Goal: Information Seeking & Learning: Check status

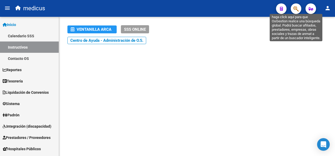
click at [295, 12] on icon "button" at bounding box center [295, 9] width 5 height 6
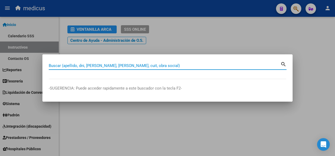
click at [131, 67] on input "Buscar (apellido, dni, [PERSON_NAME], [PERSON_NAME], cuit, obra social)" at bounding box center [165, 65] width 232 height 5
paste input "20415402172"
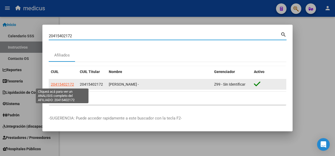
click at [66, 83] on span "20415402172" at bounding box center [62, 84] width 23 height 4
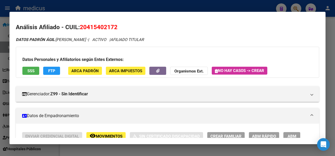
click at [31, 70] on span "SSS" at bounding box center [30, 71] width 7 height 5
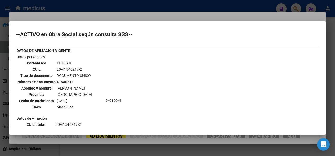
click at [138, 148] on div at bounding box center [167, 78] width 335 height 156
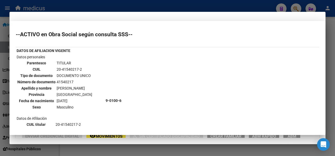
click at [138, 148] on div at bounding box center [167, 78] width 335 height 156
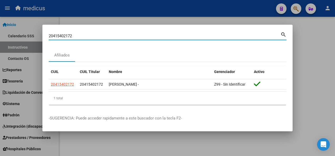
drag, startPoint x: 72, startPoint y: 37, endPoint x: 14, endPoint y: 37, distance: 57.7
click at [14, 37] on div "20415402172 Buscar (apellido, dni, cuil, nro traspaso, cuit, obra social) searc…" at bounding box center [167, 78] width 335 height 156
paste input "925120104"
type input "20925120104"
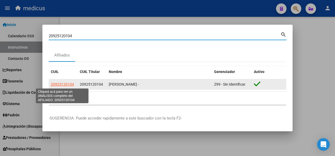
click at [56, 83] on span "20925120104" at bounding box center [62, 84] width 23 height 4
type textarea "20925120104"
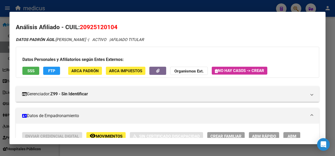
click at [31, 69] on span "SSS" at bounding box center [30, 71] width 7 height 5
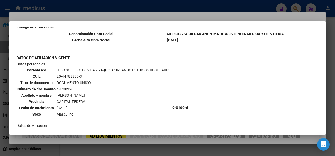
scroll to position [515, 0]
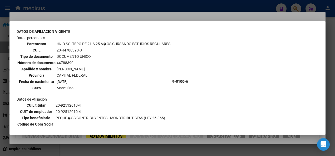
click at [107, 150] on div at bounding box center [167, 78] width 335 height 156
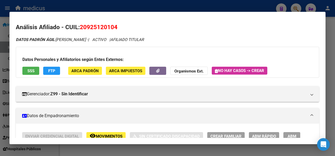
click at [107, 150] on div at bounding box center [167, 78] width 335 height 156
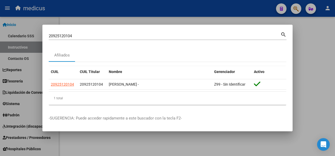
drag, startPoint x: 78, startPoint y: 33, endPoint x: 55, endPoint y: 38, distance: 23.2
click at [55, 38] on div "20925120104 Buscar (apellido, dni, [PERSON_NAME], [PERSON_NAME], cuit, obra soc…" at bounding box center [165, 36] width 232 height 8
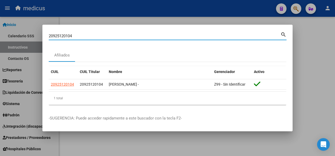
drag, startPoint x: 80, startPoint y: 37, endPoint x: 38, endPoint y: 38, distance: 41.6
click at [38, 38] on div "20925120104 Buscar (apellido, dni, cuil, nro traspaso, cuit, obra social) searc…" at bounding box center [167, 78] width 335 height 156
paste input "339423823"
type input "20339423823"
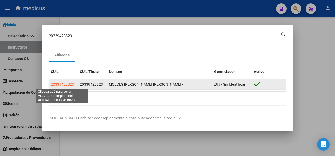
click at [57, 84] on span "20339423823" at bounding box center [62, 84] width 23 height 4
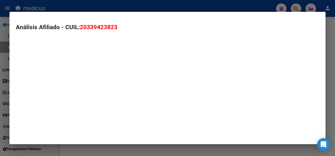
type textarea "20339423823"
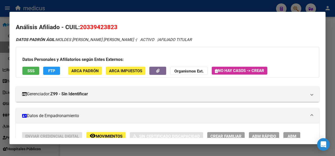
click at [31, 71] on span "SSS" at bounding box center [30, 71] width 7 height 5
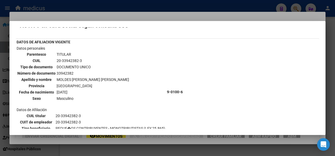
scroll to position [0, 0]
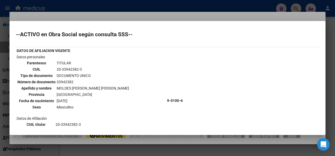
click at [104, 148] on div at bounding box center [167, 78] width 335 height 156
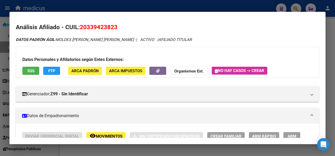
click at [104, 148] on div at bounding box center [167, 78] width 335 height 156
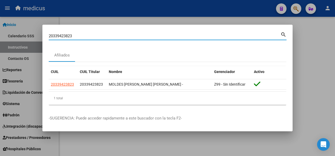
drag, startPoint x: 75, startPoint y: 36, endPoint x: 31, endPoint y: 41, distance: 44.5
click at [31, 41] on div "20339423823 Buscar (apellido, dni, cuil, nro traspaso, cuit, obra social) searc…" at bounding box center [167, 78] width 335 height 156
paste input "7366168996"
type input "27366168996"
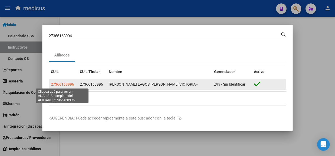
click at [60, 85] on span "27366168996" at bounding box center [62, 84] width 23 height 4
type textarea "27366168996"
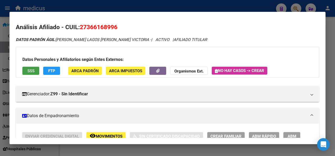
click at [32, 71] on span "SSS" at bounding box center [30, 71] width 7 height 5
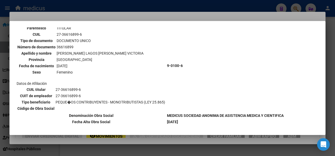
scroll to position [66, 0]
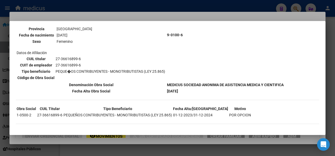
click at [236, 150] on div at bounding box center [167, 78] width 335 height 156
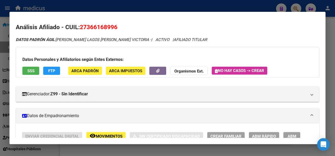
click at [72, 153] on div at bounding box center [167, 78] width 335 height 156
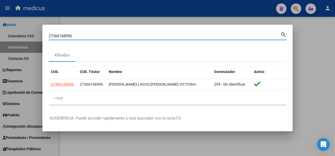
drag, startPoint x: 81, startPoint y: 34, endPoint x: 25, endPoint y: 35, distance: 55.8
click at [25, 35] on div "27366168996 Buscar (apellido, dni, cuil, nro traspaso, cuit, obra social) searc…" at bounding box center [167, 78] width 335 height 156
paste input "437265025"
type input "27437265025"
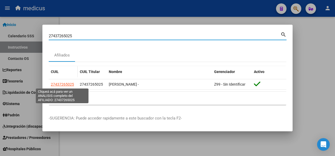
click at [59, 85] on span "27437265025" at bounding box center [62, 84] width 23 height 4
type textarea "27437265025"
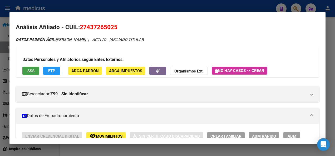
click at [33, 72] on span "SSS" at bounding box center [30, 71] width 7 height 5
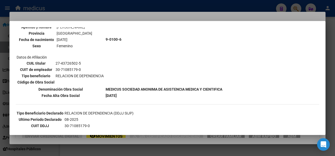
scroll to position [79, 0]
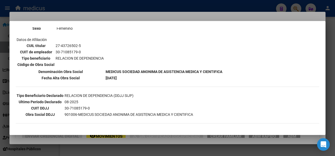
click at [73, 146] on div at bounding box center [167, 78] width 335 height 156
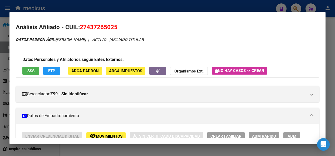
click at [73, 146] on div at bounding box center [167, 78] width 335 height 156
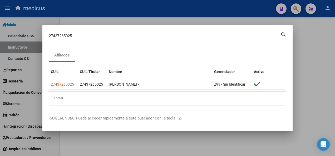
drag, startPoint x: 79, startPoint y: 34, endPoint x: -1, endPoint y: 32, distance: 80.1
click at [0, 32] on html "menu medicus person Firma Express Inicio Calendario SSS Instructivos Contacto O…" at bounding box center [167, 78] width 335 height 156
paste input "22491398"
type input "27422491398"
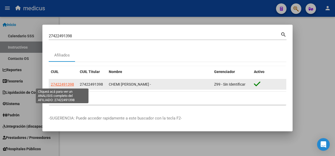
click at [62, 83] on span "27422491398" at bounding box center [62, 84] width 23 height 4
type textarea "27422491398"
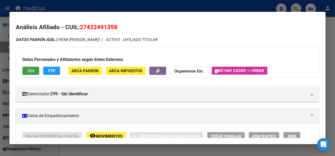
click at [30, 71] on span "SSS" at bounding box center [30, 71] width 7 height 5
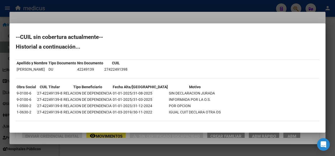
click at [133, 151] on div at bounding box center [167, 78] width 335 height 156
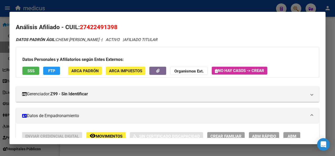
click at [122, 148] on div at bounding box center [167, 78] width 335 height 156
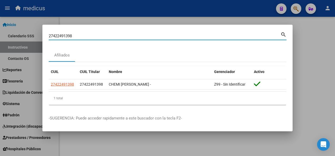
drag, startPoint x: 84, startPoint y: 37, endPoint x: 15, endPoint y: 41, distance: 69.4
click at [15, 41] on div "27422491398 Buscar (apellido, dni, cuil, nro traspaso, cuit, obra social) searc…" at bounding box center [167, 78] width 335 height 156
paste input "300925419"
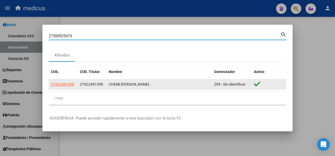
type input "27300925419"
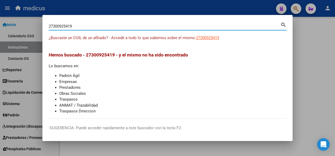
click at [250, 147] on div at bounding box center [167, 78] width 335 height 156
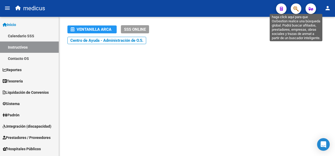
click at [296, 9] on icon "button" at bounding box center [295, 9] width 5 height 6
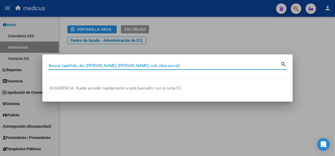
click at [133, 65] on input "Buscar (apellido, dni, [PERSON_NAME], [PERSON_NAME], cuit, obra social)" at bounding box center [165, 65] width 232 height 5
paste input "23291518494"
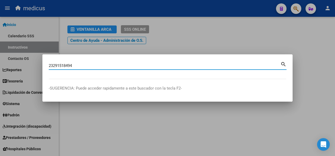
type input "23291518494"
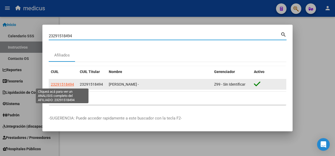
click at [60, 83] on span "23291518494" at bounding box center [62, 84] width 23 height 4
type textarea "23291518494"
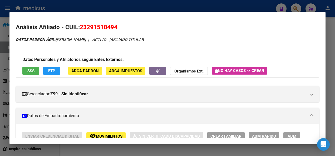
click at [26, 70] on button "SSS" at bounding box center [30, 71] width 17 height 8
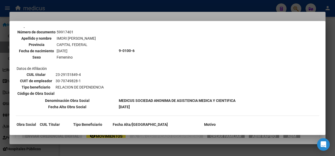
scroll to position [184, 0]
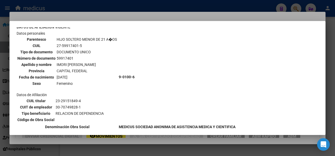
click at [124, 148] on div at bounding box center [167, 78] width 335 height 156
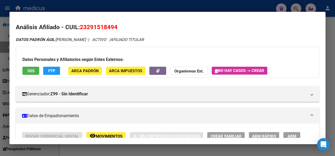
click at [124, 148] on div at bounding box center [167, 78] width 335 height 156
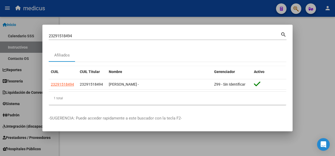
click at [78, 33] on div "23291518494 Buscar (apellido, dni, [PERSON_NAME], [PERSON_NAME], cuit, obra soc…" at bounding box center [165, 36] width 232 height 8
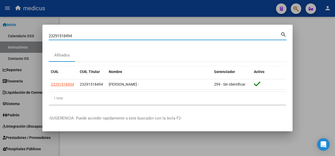
drag, startPoint x: 76, startPoint y: 36, endPoint x: 26, endPoint y: 36, distance: 50.8
click at [26, 36] on div "23291518494 Buscar (apellido, dni, cuil, nro traspaso, cuit, obra social) searc…" at bounding box center [167, 78] width 335 height 156
paste input "7246629361"
type input "27246629361"
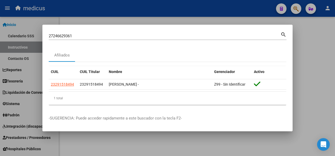
click at [281, 34] on mat-icon "search" at bounding box center [283, 34] width 6 height 6
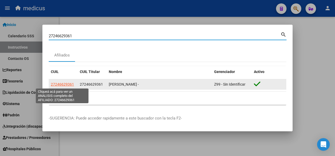
click at [59, 85] on span "27246629361" at bounding box center [62, 84] width 23 height 4
type textarea "27246629361"
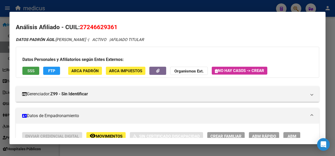
click at [32, 73] on span "SSS" at bounding box center [30, 71] width 7 height 5
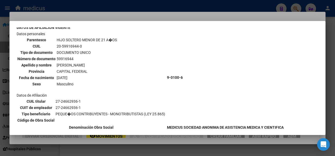
scroll to position [195, 0]
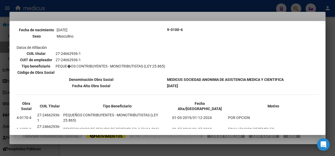
click at [136, 151] on div at bounding box center [167, 78] width 335 height 156
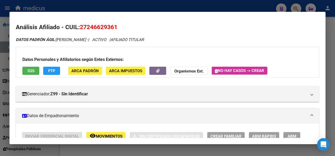
click at [136, 151] on div at bounding box center [167, 78] width 335 height 156
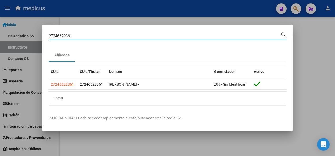
drag, startPoint x: 78, startPoint y: 34, endPoint x: 15, endPoint y: 35, distance: 63.2
click at [15, 35] on div "27246629361 Buscar (apellido, dni, cuil, nro traspaso, cuit, obra social) searc…" at bounding box center [167, 78] width 335 height 156
paste input "332107874"
type input "27332107874"
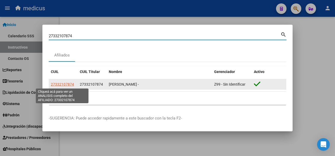
click at [62, 83] on span "27332107874" at bounding box center [62, 84] width 23 height 4
type textarea "27332107874"
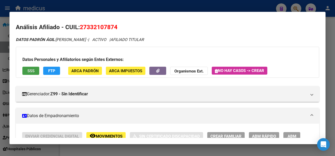
click at [31, 71] on span "SSS" at bounding box center [30, 71] width 7 height 5
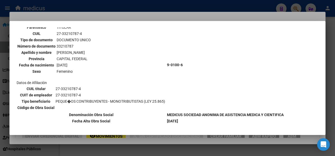
scroll to position [0, 0]
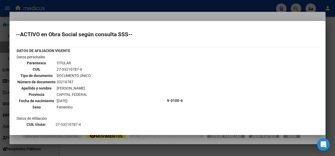
click at [157, 151] on div at bounding box center [167, 78] width 335 height 156
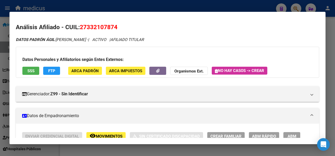
click at [83, 150] on div at bounding box center [167, 78] width 335 height 156
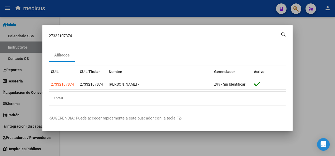
drag, startPoint x: 80, startPoint y: 36, endPoint x: 41, endPoint y: 36, distance: 39.0
click at [41, 36] on div "27332107874 Buscar (apellido, dni, cuil, nro traspaso, cuit, obra social) searc…" at bounding box center [167, 78] width 335 height 156
paste input "4114009"
type input "27341140094"
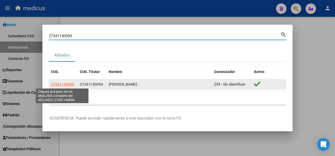
click at [59, 84] on span "27341140094" at bounding box center [62, 84] width 23 height 4
type textarea "27341140094"
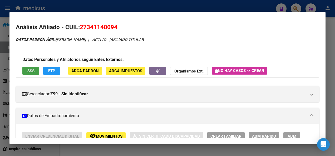
click at [27, 71] on span "SSS" at bounding box center [30, 71] width 7 height 5
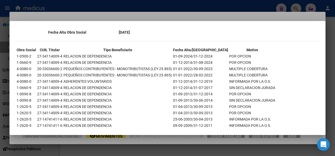
scroll to position [556, 0]
